Goal: Task Accomplishment & Management: Manage account settings

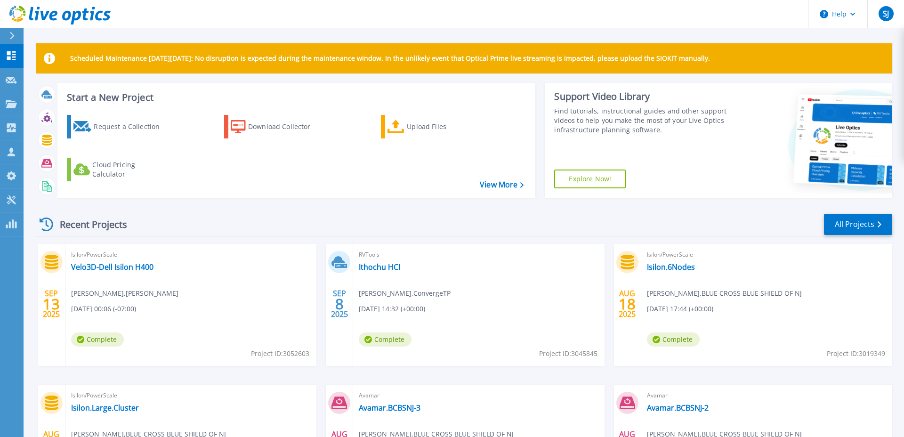
click at [10, 38] on icon at bounding box center [12, 36] width 5 height 8
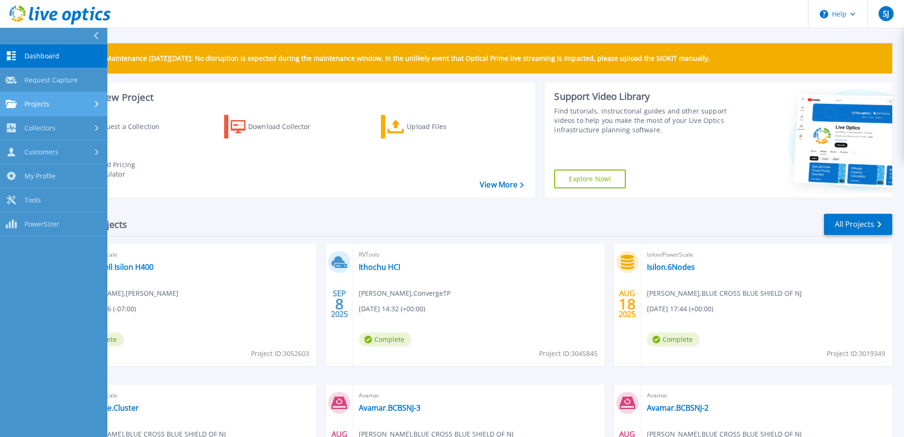
click at [49, 107] on span "Projects" at bounding box center [36, 104] width 25 height 8
click at [36, 105] on span "Projects" at bounding box center [36, 104] width 25 height 8
click at [38, 57] on span "Dashboard" at bounding box center [41, 56] width 35 height 8
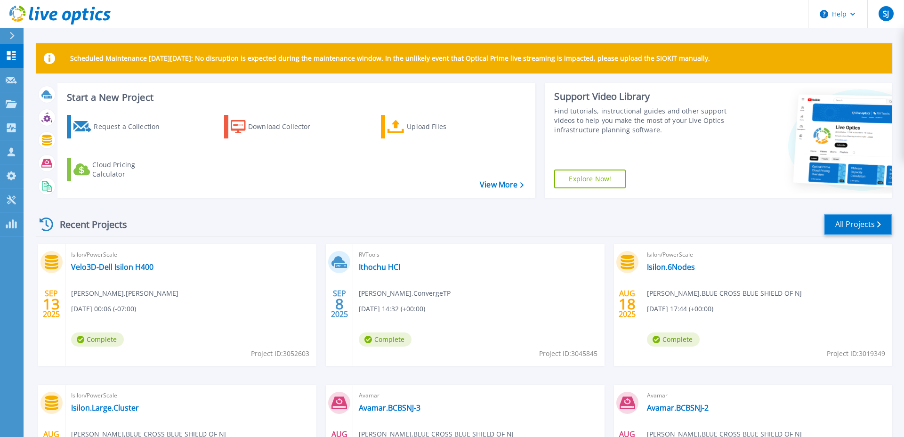
click at [863, 218] on link "All Projects" at bounding box center [858, 224] width 68 height 21
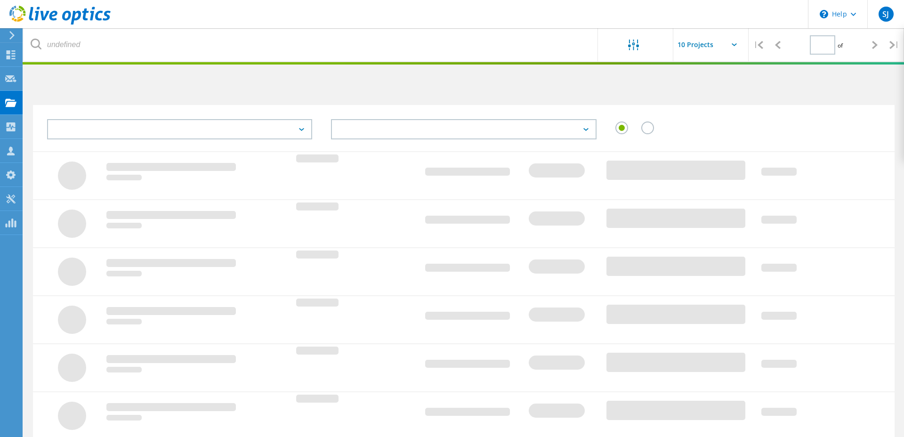
type input "1"
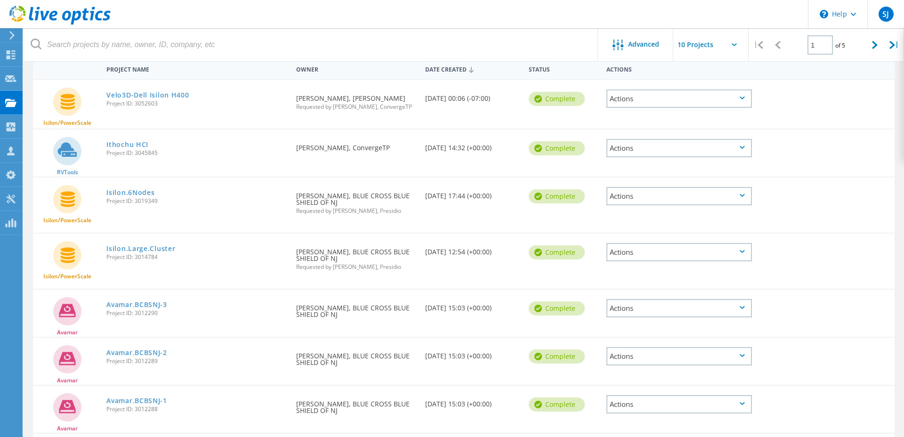
scroll to position [97, 0]
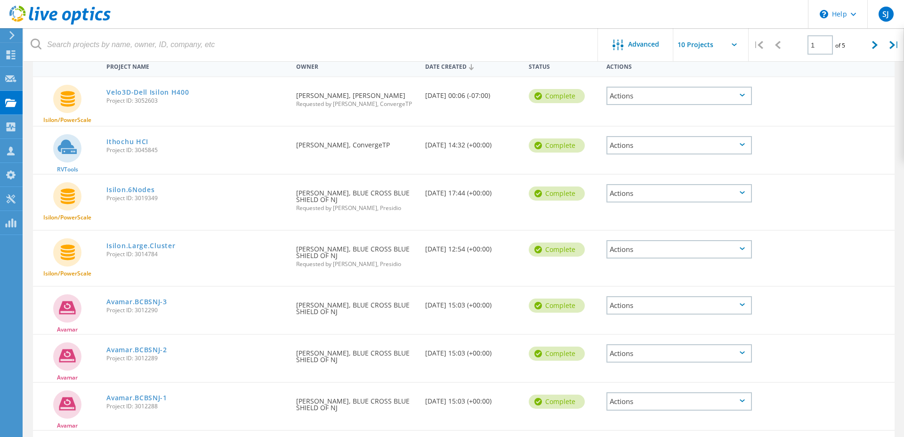
click at [744, 190] on div "Actions" at bounding box center [680, 193] width 146 height 18
click at [654, 178] on div "Download XLSX" at bounding box center [679, 178] width 144 height 15
click at [183, 206] on div "Isilon.6Nodes Project ID: 3019349" at bounding box center [197, 193] width 190 height 36
click at [136, 187] on link "Isilon.6Nodes" at bounding box center [130, 189] width 48 height 7
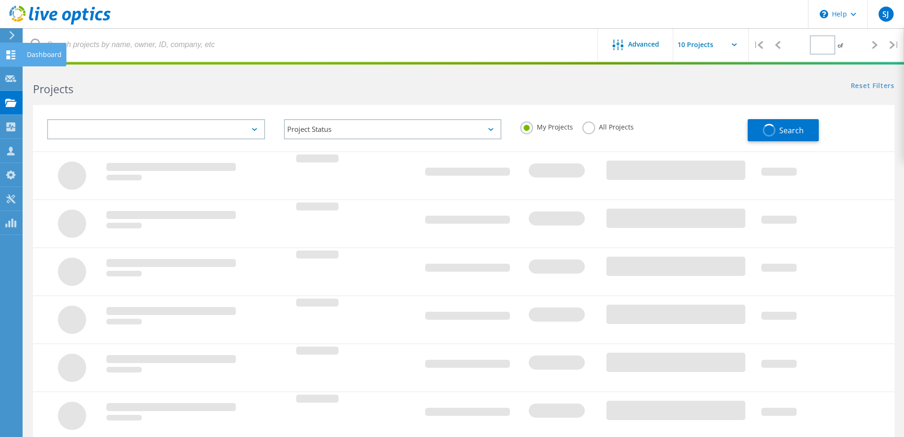
type input "1"
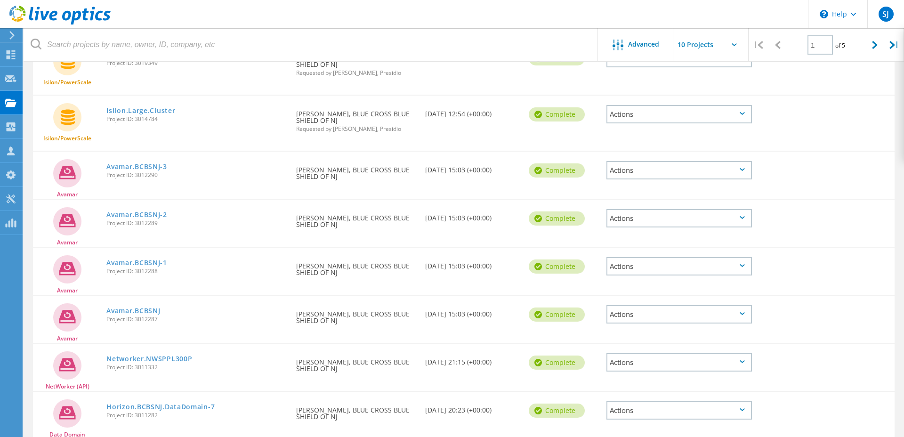
scroll to position [236, 0]
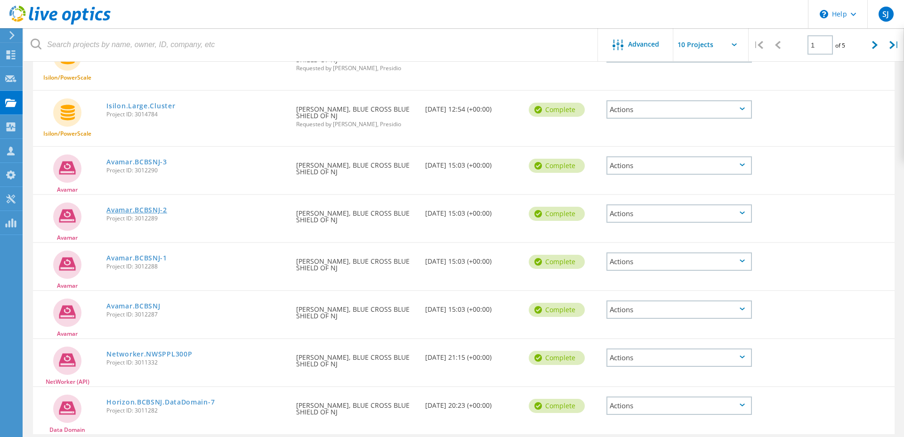
click at [137, 210] on link "Avamar.BCBSNJ-2" at bounding box center [136, 210] width 61 height 7
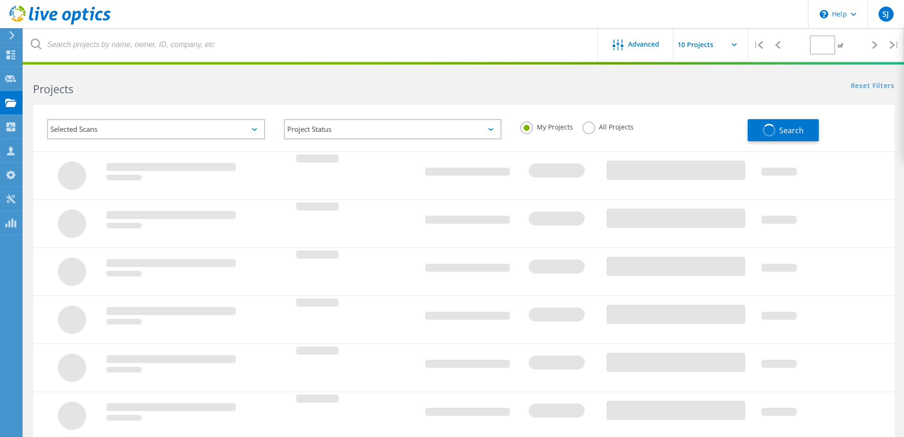
type input "1"
